Goal: Browse casually: Explore the website without a specific task or goal

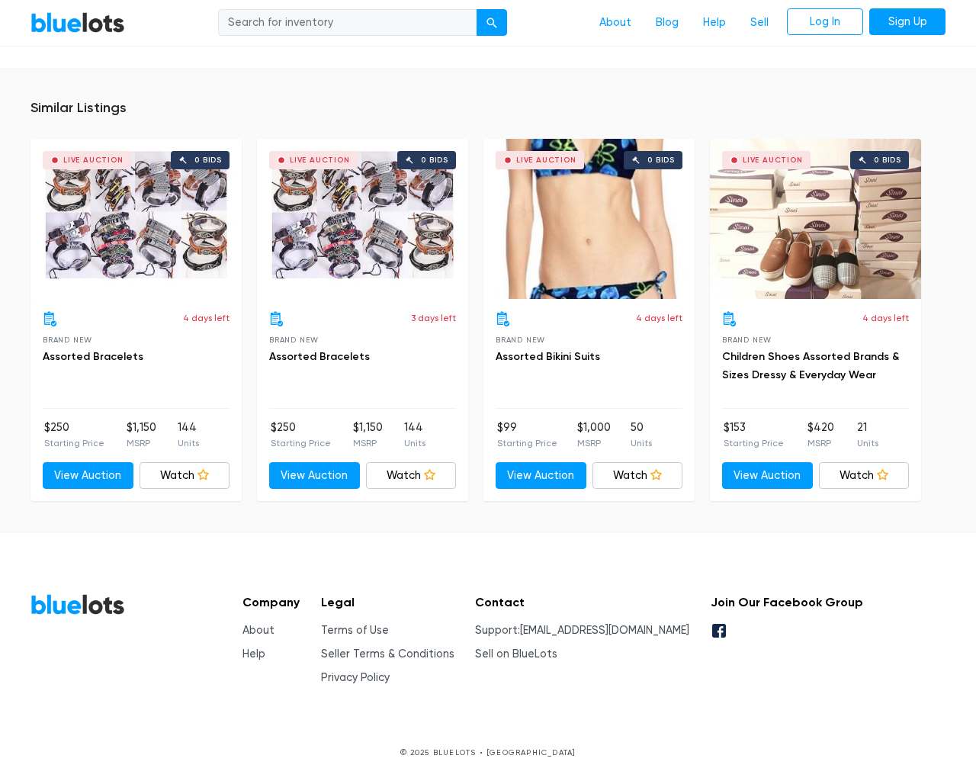
scroll to position [1032, 0]
type input "the"
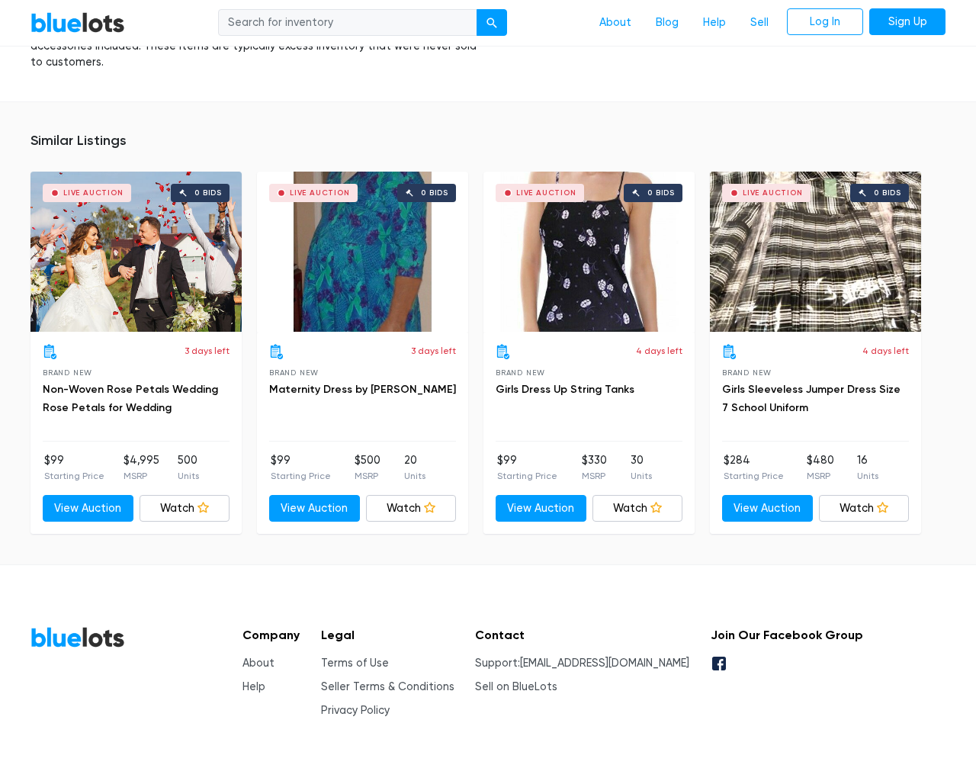
scroll to position [1412, 0]
type input "the"
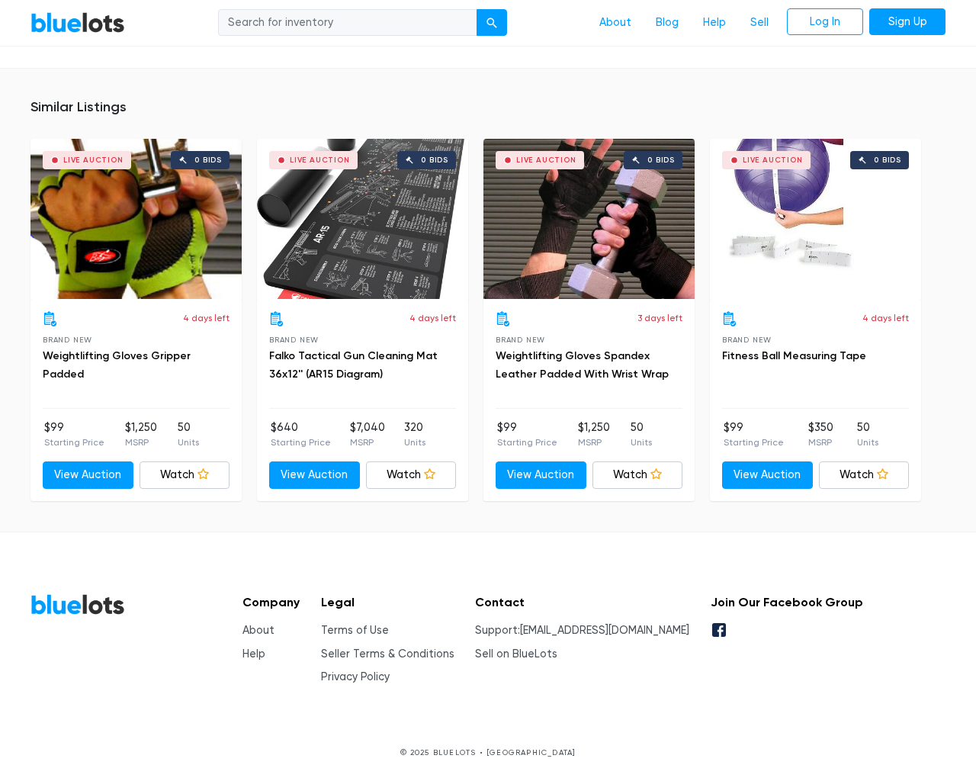
scroll to position [966, 0]
type input "the"
